Goal: Task Accomplishment & Management: Manage account settings

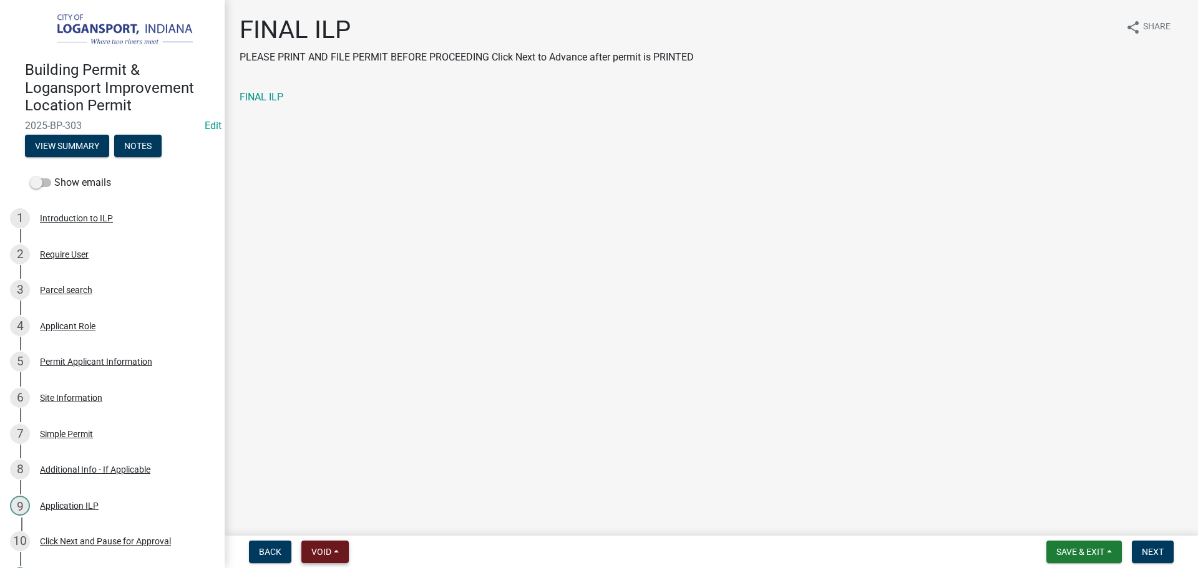
click at [316, 548] on span "Void" at bounding box center [321, 552] width 20 height 10
drag, startPoint x: 338, startPoint y: 523, endPoint x: 332, endPoint y: 429, distance: 95.0
click at [332, 429] on div "Withdraw Lock Expire Void" at bounding box center [351, 475] width 100 height 130
click at [332, 429] on main "FINAL ILP PLEASE PRINT AND FILE PERMIT BEFORE PROCEEDING Click Next to Advance …" at bounding box center [711, 265] width 973 height 531
click at [321, 546] on button "Void" at bounding box center [324, 552] width 47 height 22
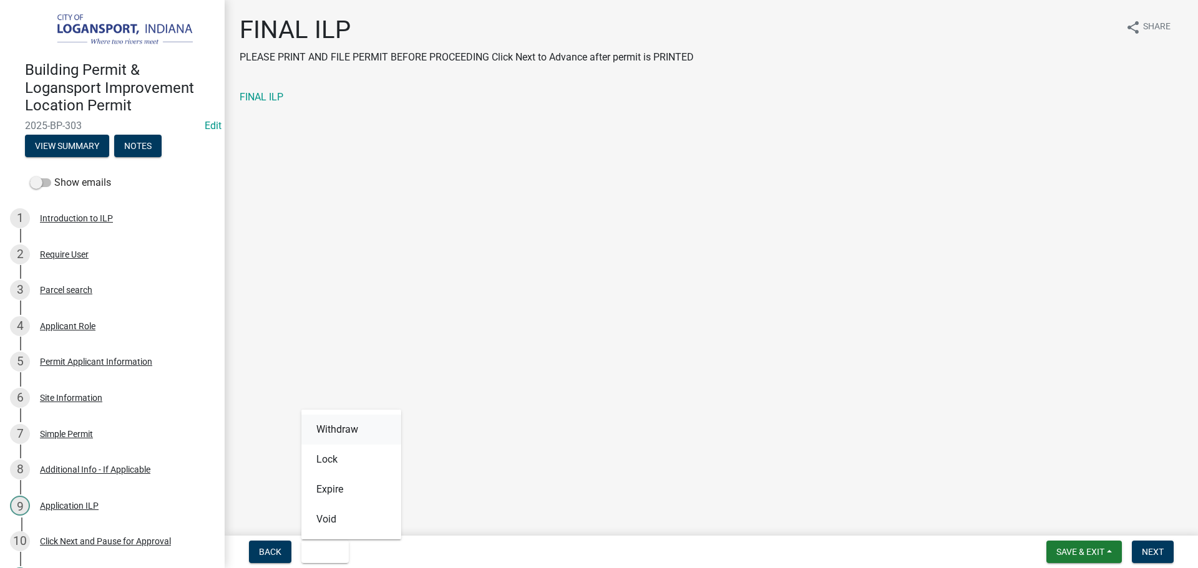
click at [337, 432] on button "Withdraw" at bounding box center [351, 430] width 100 height 30
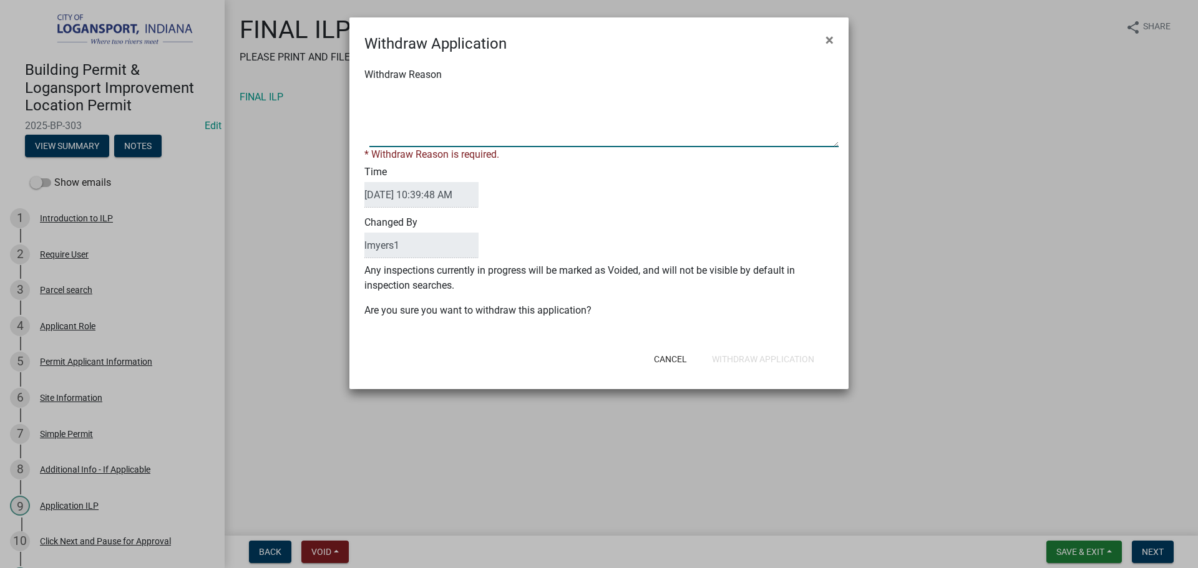
click at [430, 98] on textarea "Withdraw Reason" at bounding box center [603, 116] width 469 height 62
type textarea "Test"
click at [789, 361] on form "Withdraw Application × Withdraw Reason * Withdraw Reason is required. Time [DAT…" at bounding box center [598, 197] width 499 height 361
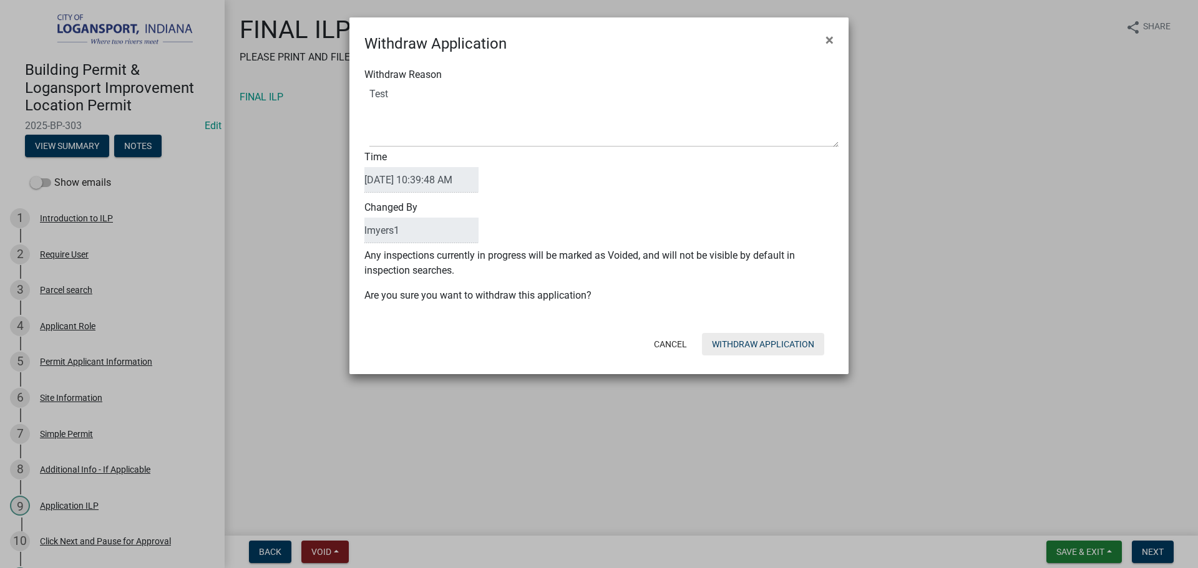
click at [786, 349] on button "Withdraw Application" at bounding box center [763, 344] width 122 height 22
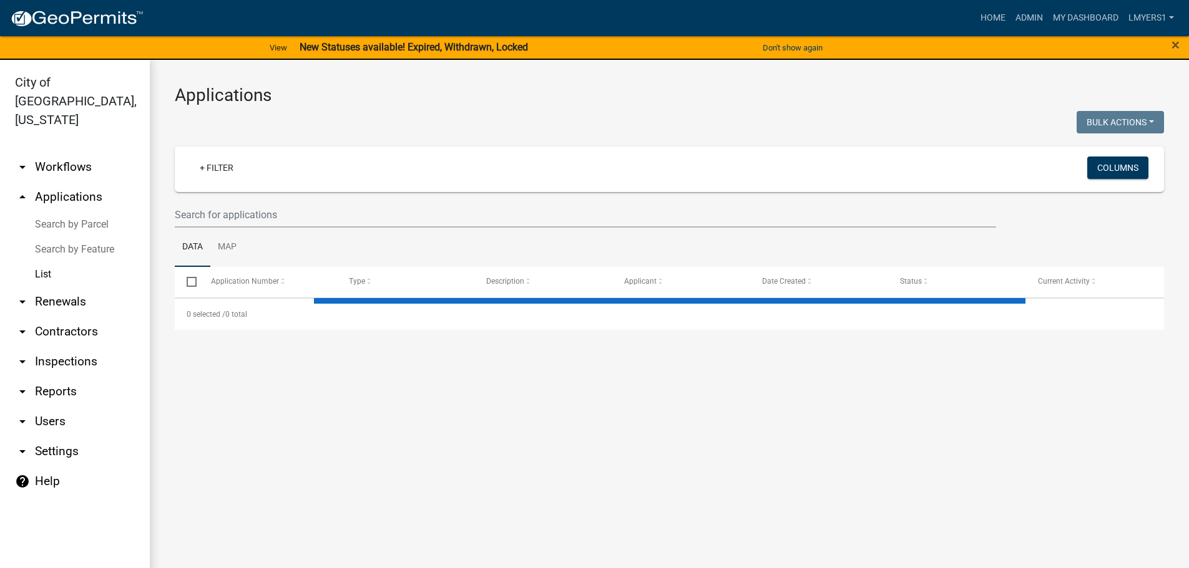
select select "3: 100"
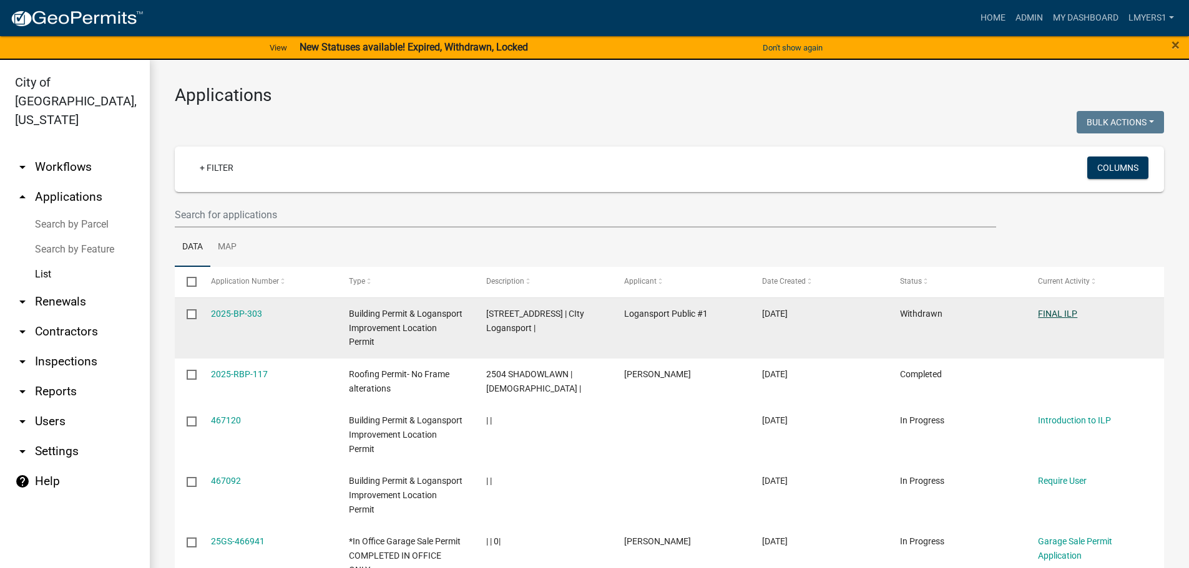
click at [1053, 311] on link "FINAL ILP" at bounding box center [1057, 314] width 39 height 10
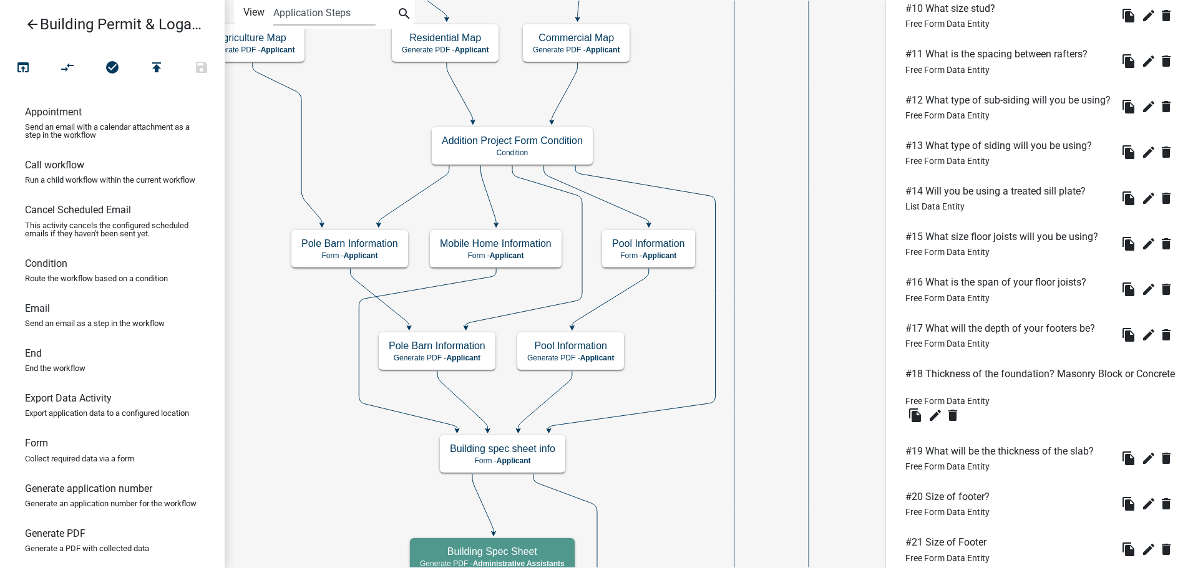
scroll to position [1116, 0]
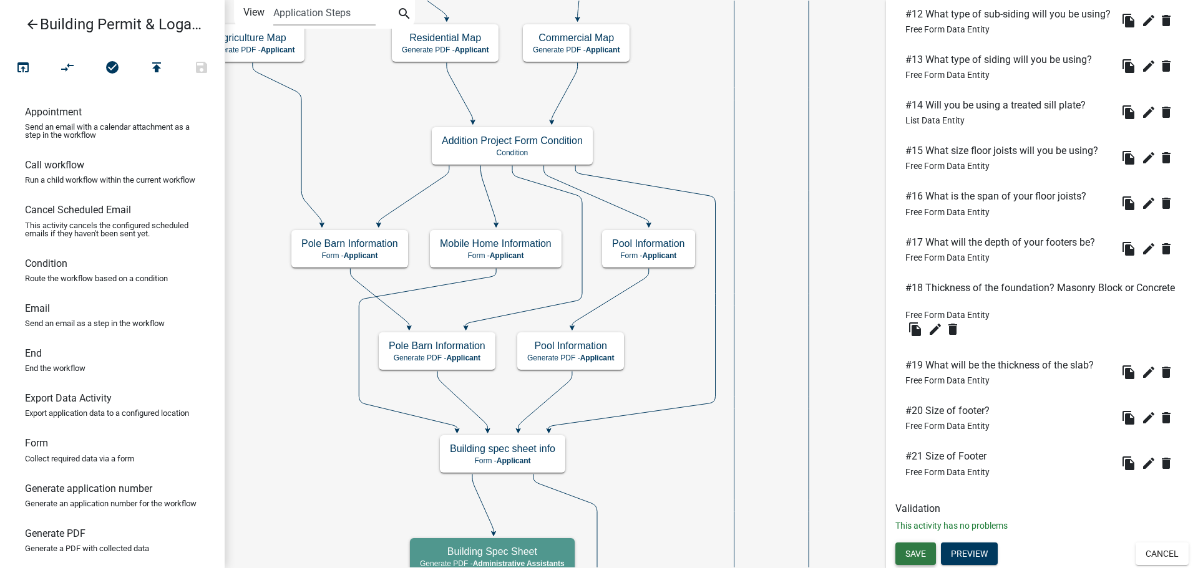
click at [923, 558] on span "Save" at bounding box center [915, 553] width 21 height 10
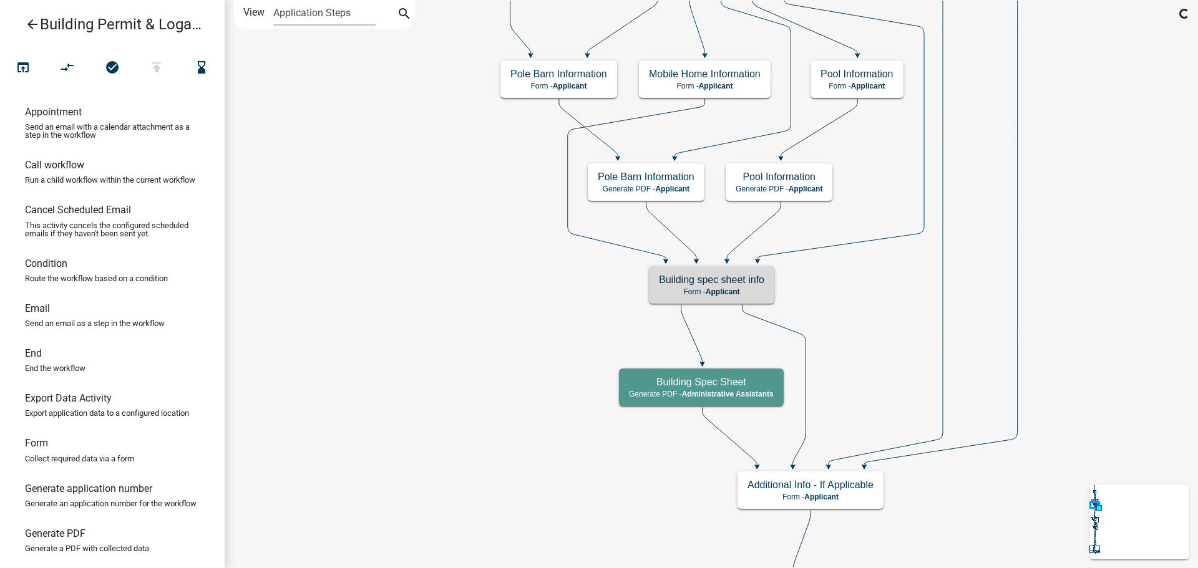
scroll to position [0, 0]
click at [158, 64] on icon "publish" at bounding box center [156, 68] width 15 height 17
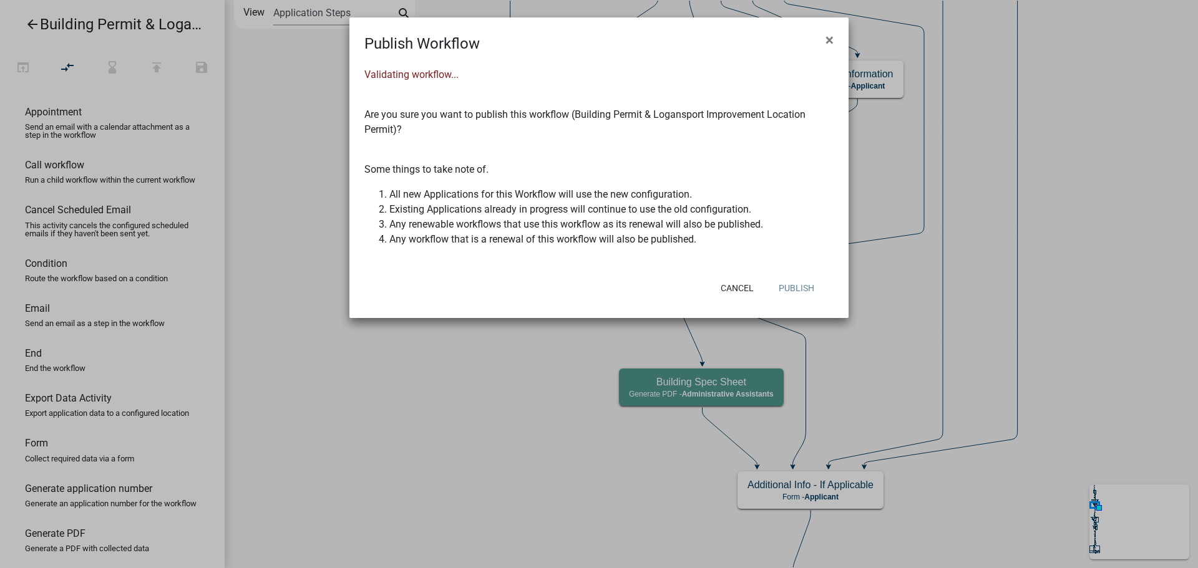
click at [802, 291] on button "Publish" at bounding box center [797, 288] width 56 height 22
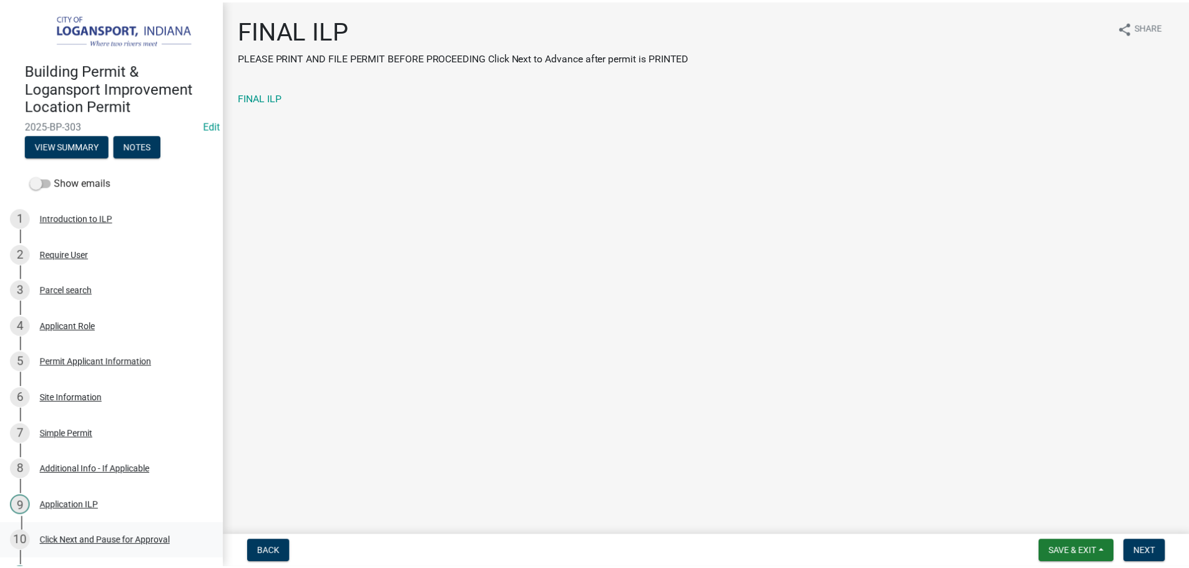
scroll to position [185, 0]
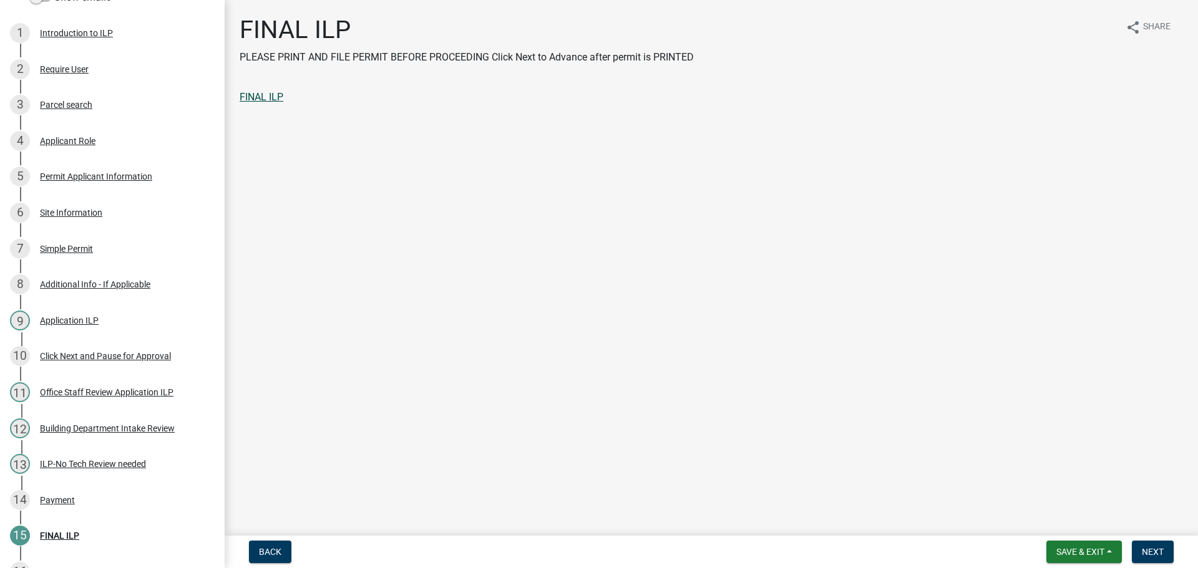
click at [258, 92] on link "FINAL ILP" at bounding box center [262, 97] width 44 height 12
click at [1085, 558] on button "Save & Exit" at bounding box center [1083, 552] width 75 height 22
click at [1067, 525] on button "Save & Exit" at bounding box center [1072, 520] width 100 height 30
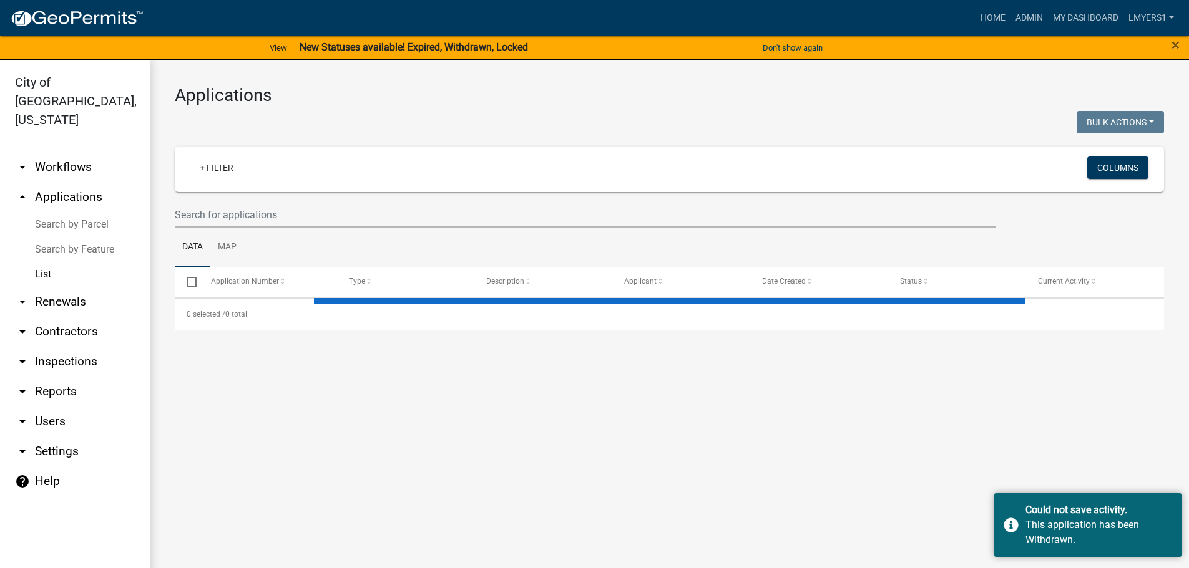
select select "3: 100"
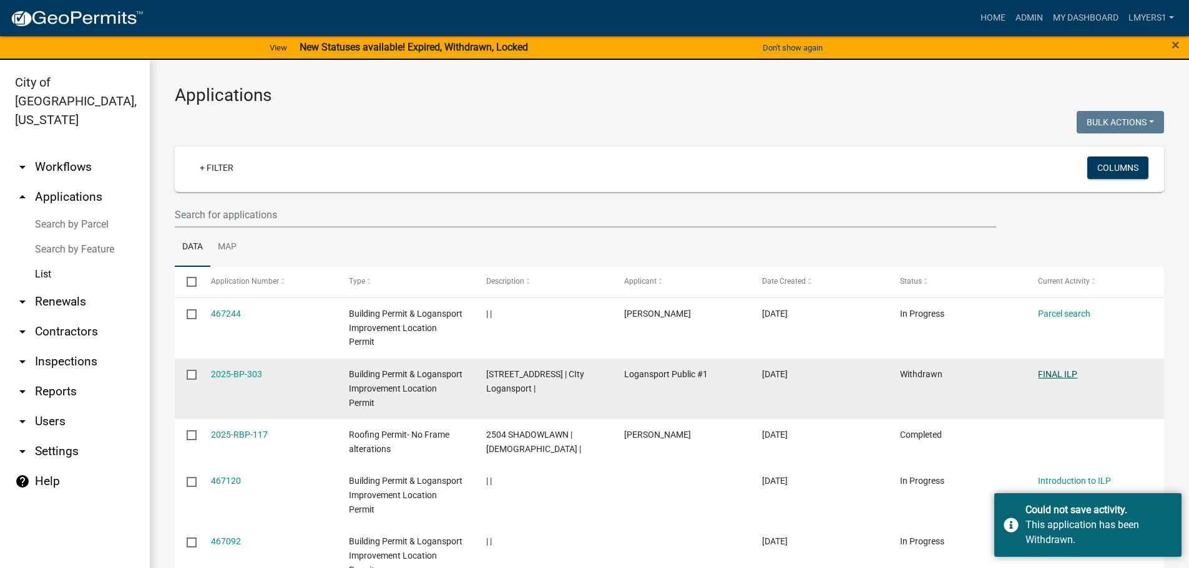
click at [1068, 377] on link "FINAL ILP" at bounding box center [1057, 374] width 39 height 10
